Goal: Complete application form

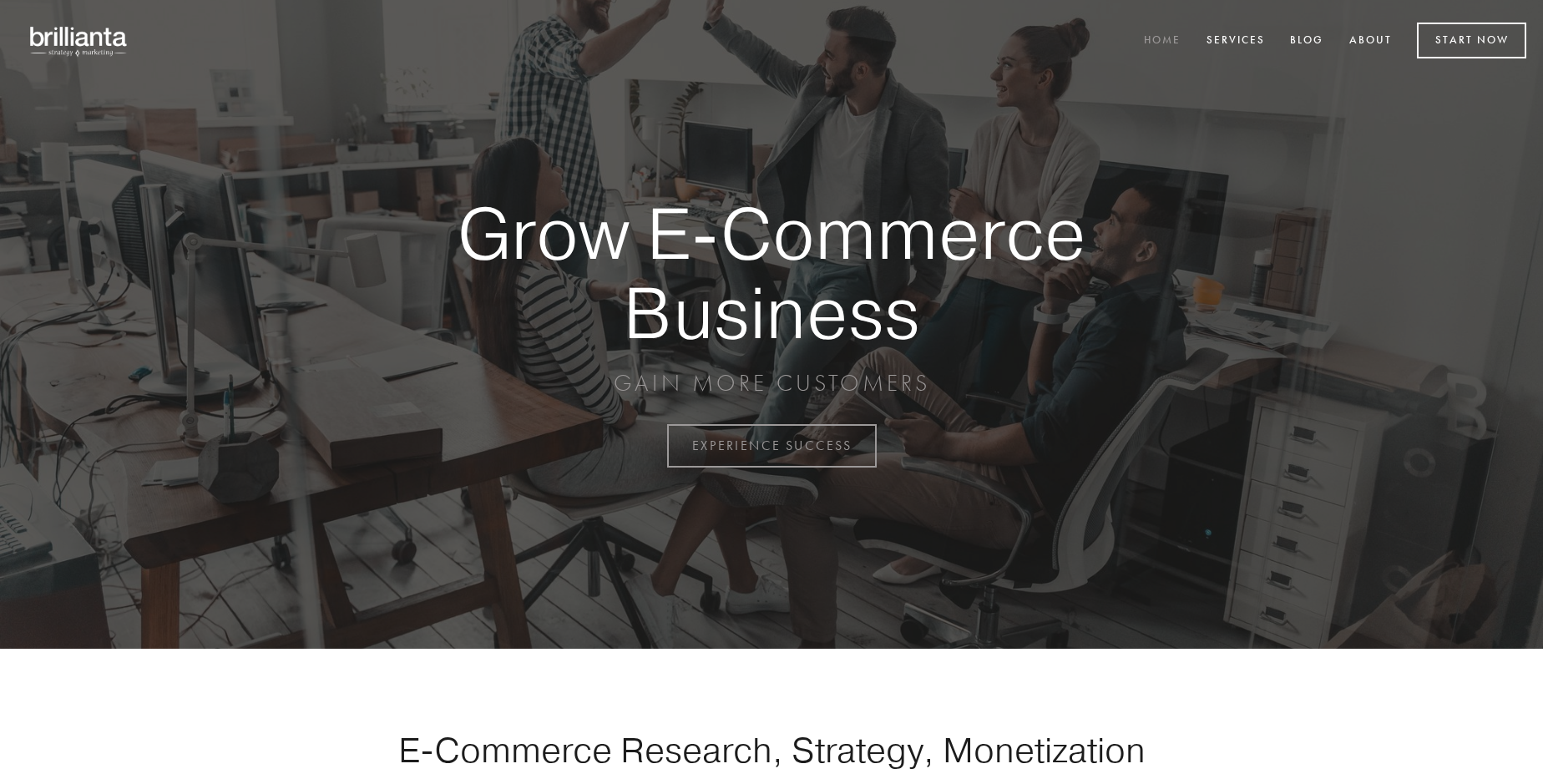
scroll to position [4375, 0]
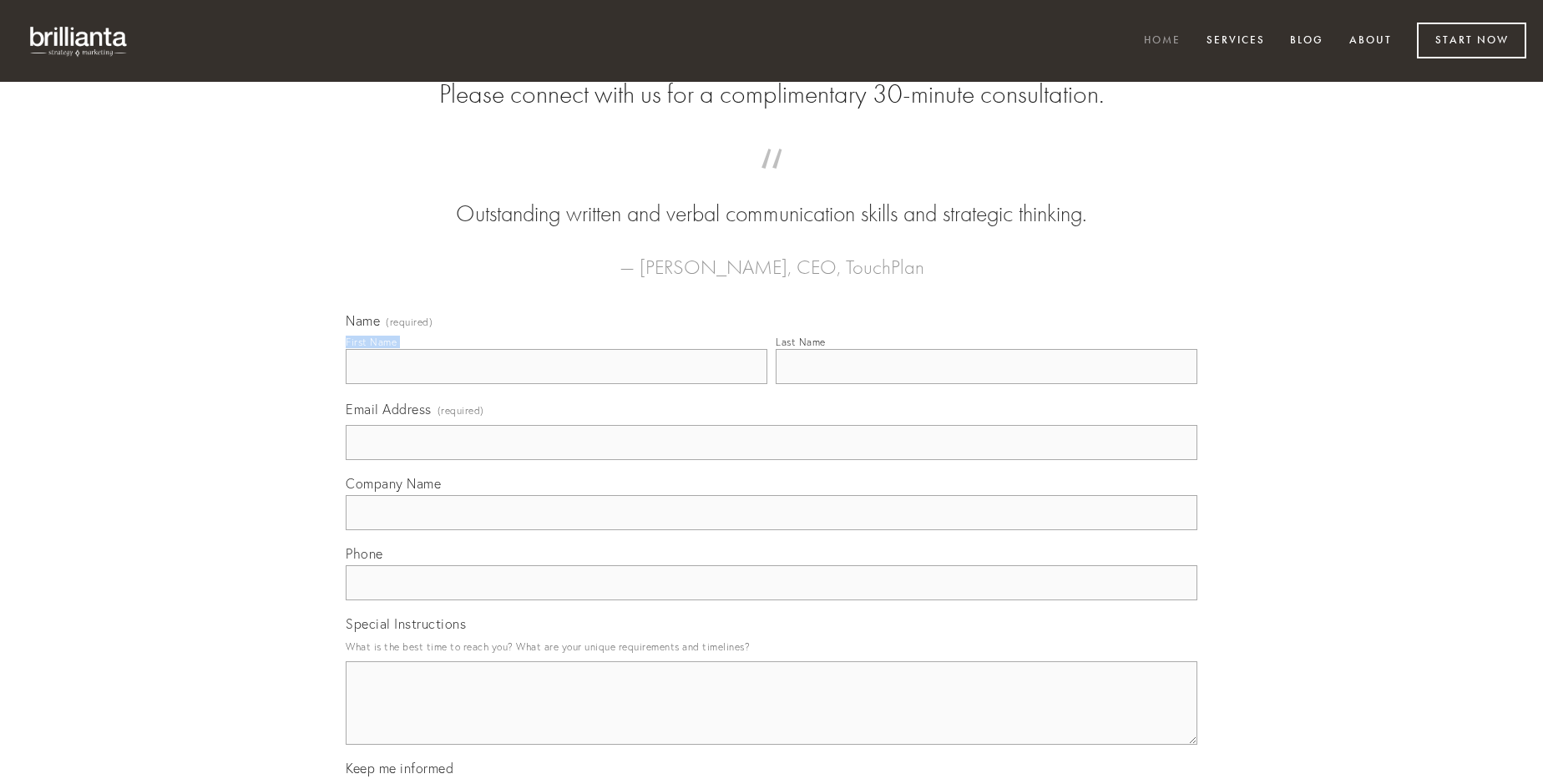
type input "[PERSON_NAME]"
click at [986, 384] on input "Last Name" at bounding box center [986, 367] width 421 height 36
type input "[PERSON_NAME]"
click at [772, 460] on input "Email Address (required)" at bounding box center [771, 443] width 851 height 36
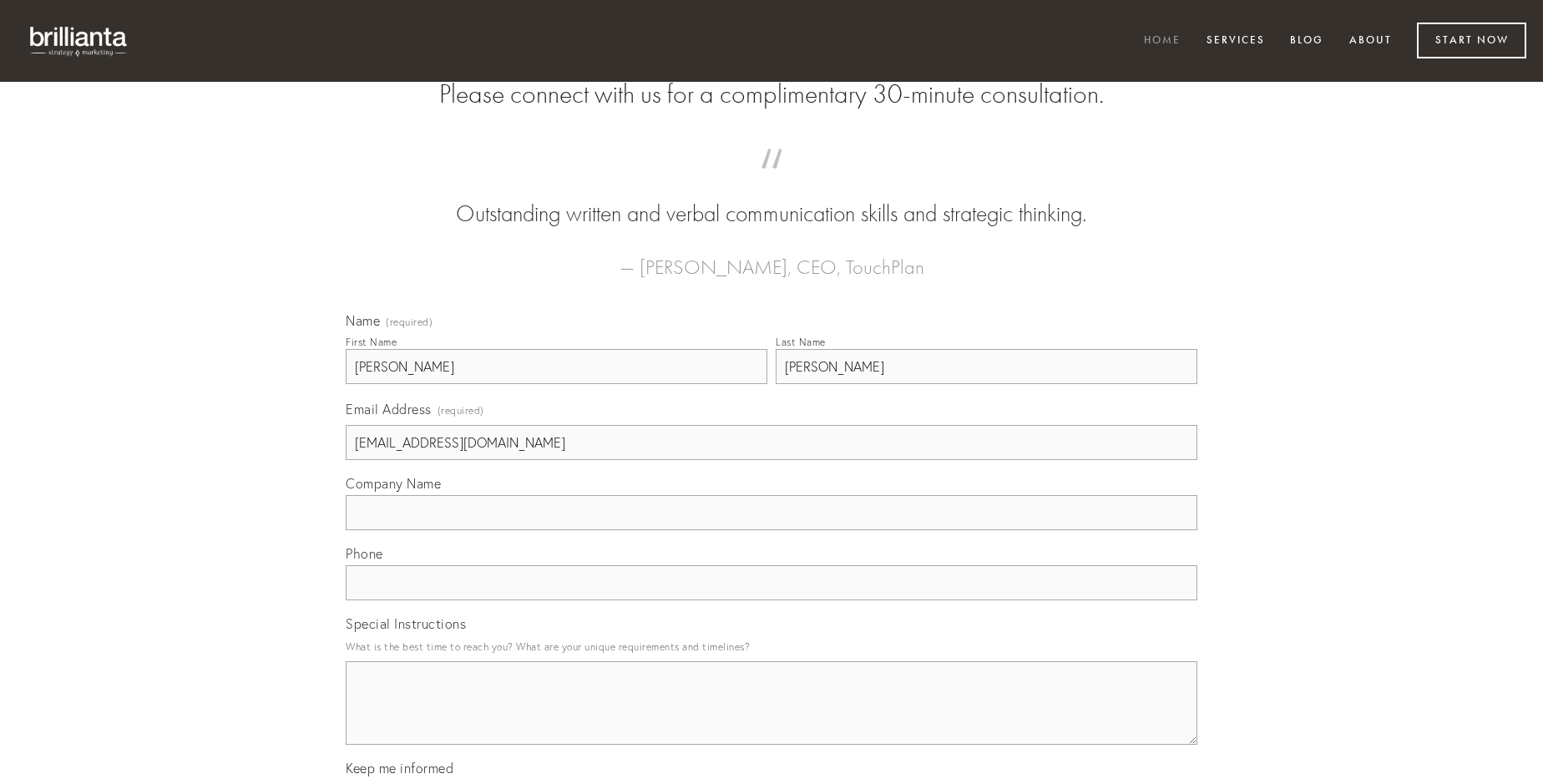
type input "[EMAIL_ADDRESS][DOMAIN_NAME]"
click at [772, 530] on input "Company Name" at bounding box center [771, 513] width 851 height 36
type input "vociferor"
click at [772, 600] on input "text" at bounding box center [771, 583] width 851 height 36
click at [772, 718] on textarea "Special Instructions" at bounding box center [771, 702] width 851 height 84
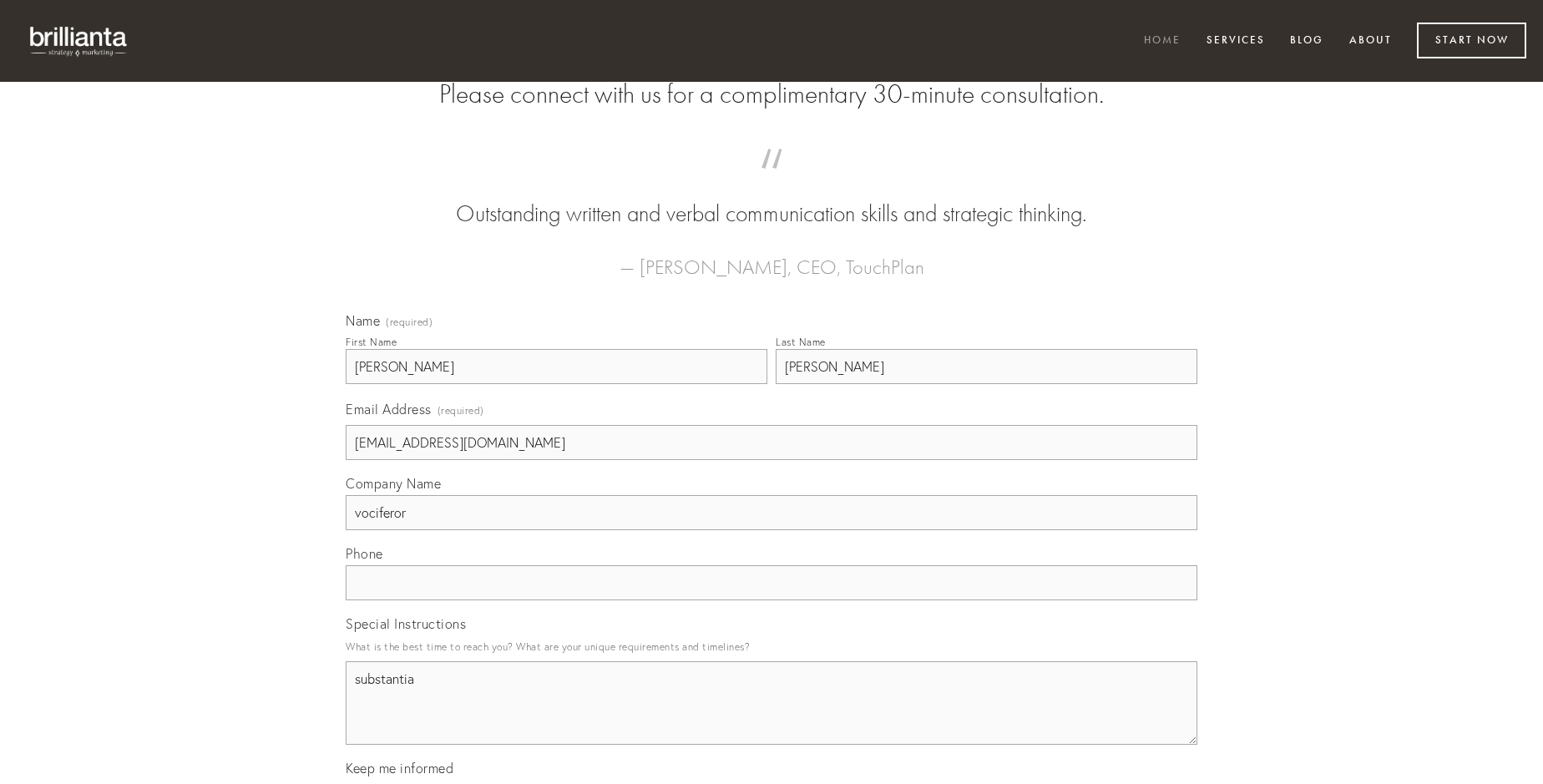
type textarea "substantia"
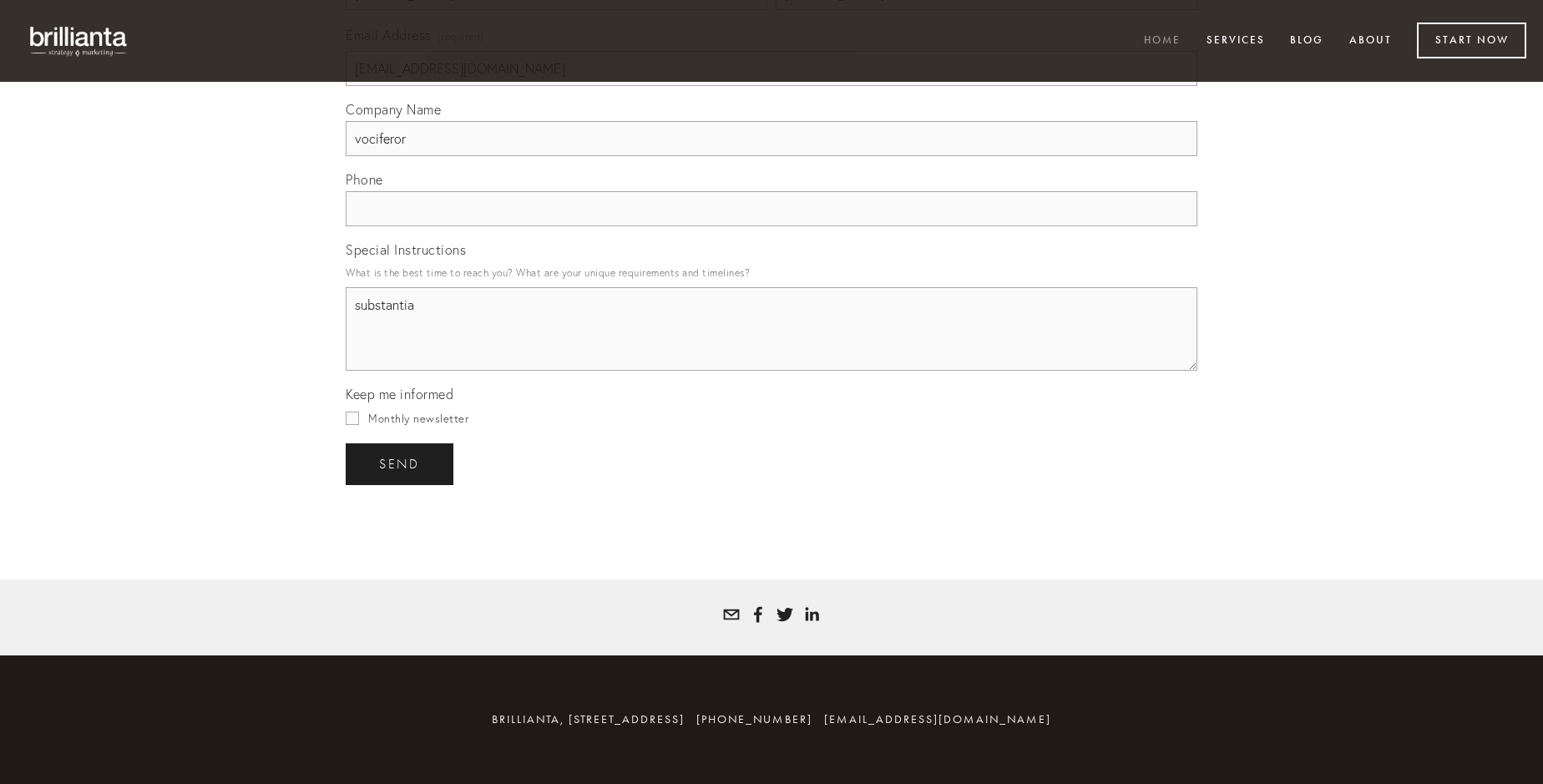
click at [401, 463] on span "send" at bounding box center [399, 463] width 40 height 15
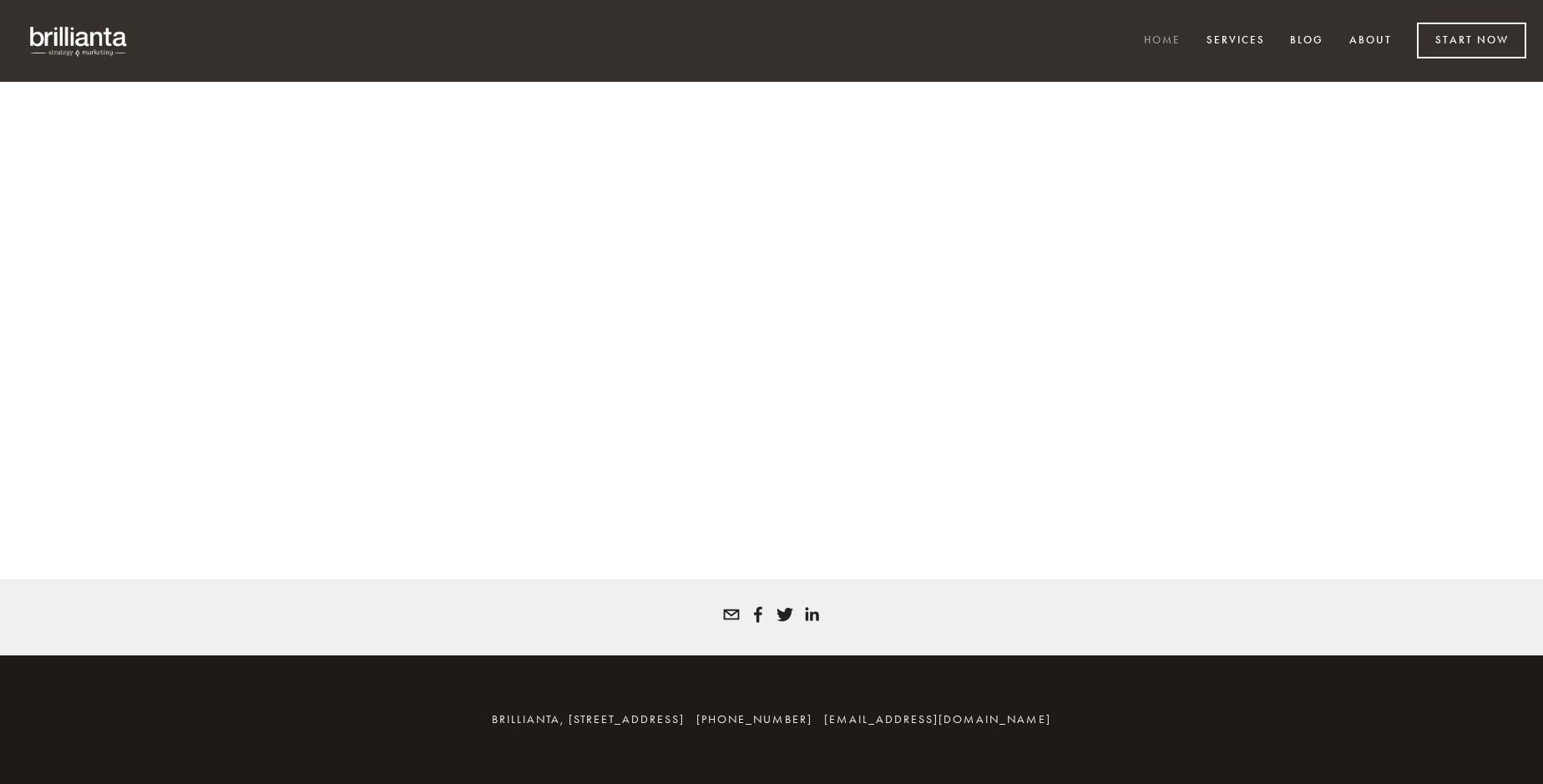
scroll to position [4352, 0]
